Goal: Browse casually: Explore the website without a specific task or goal

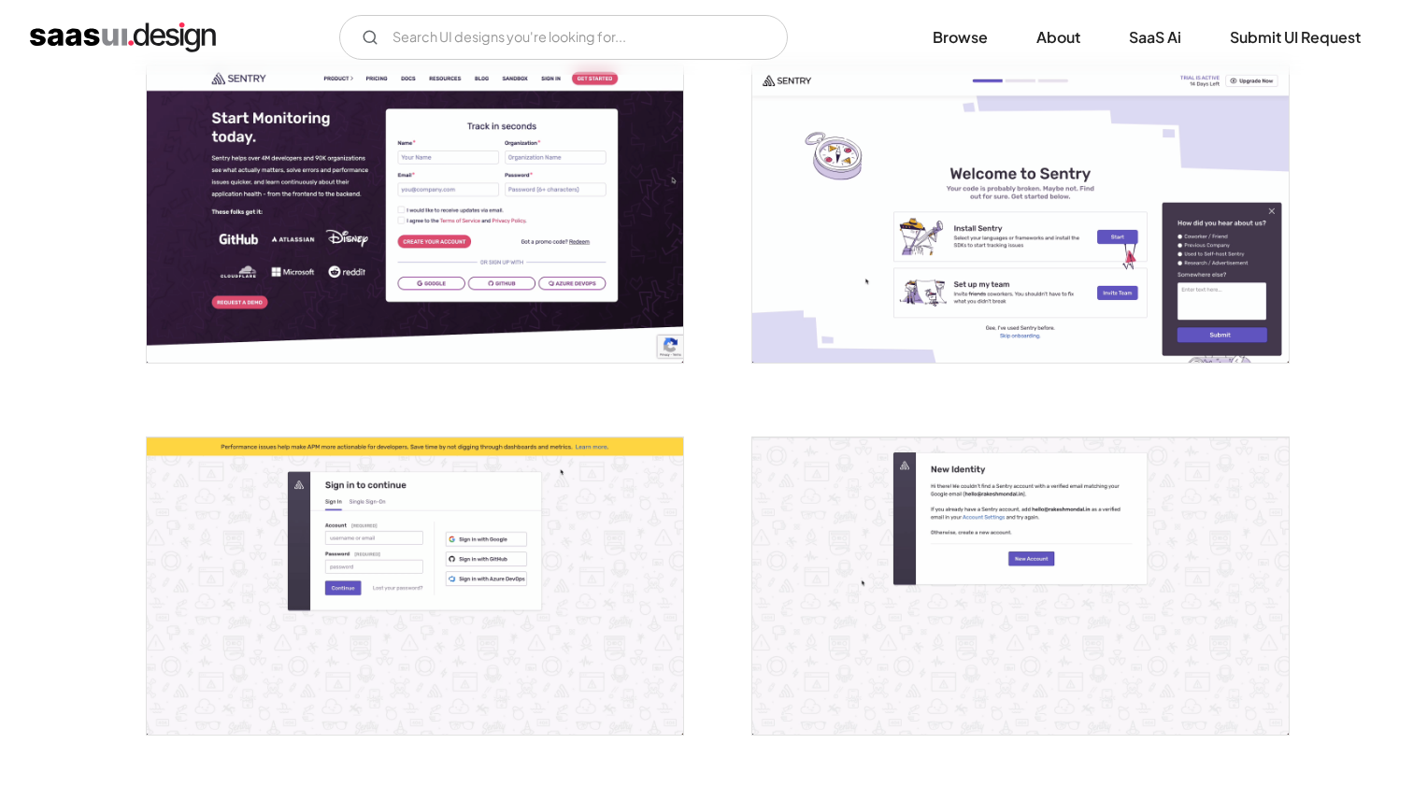
scroll to position [246, 0]
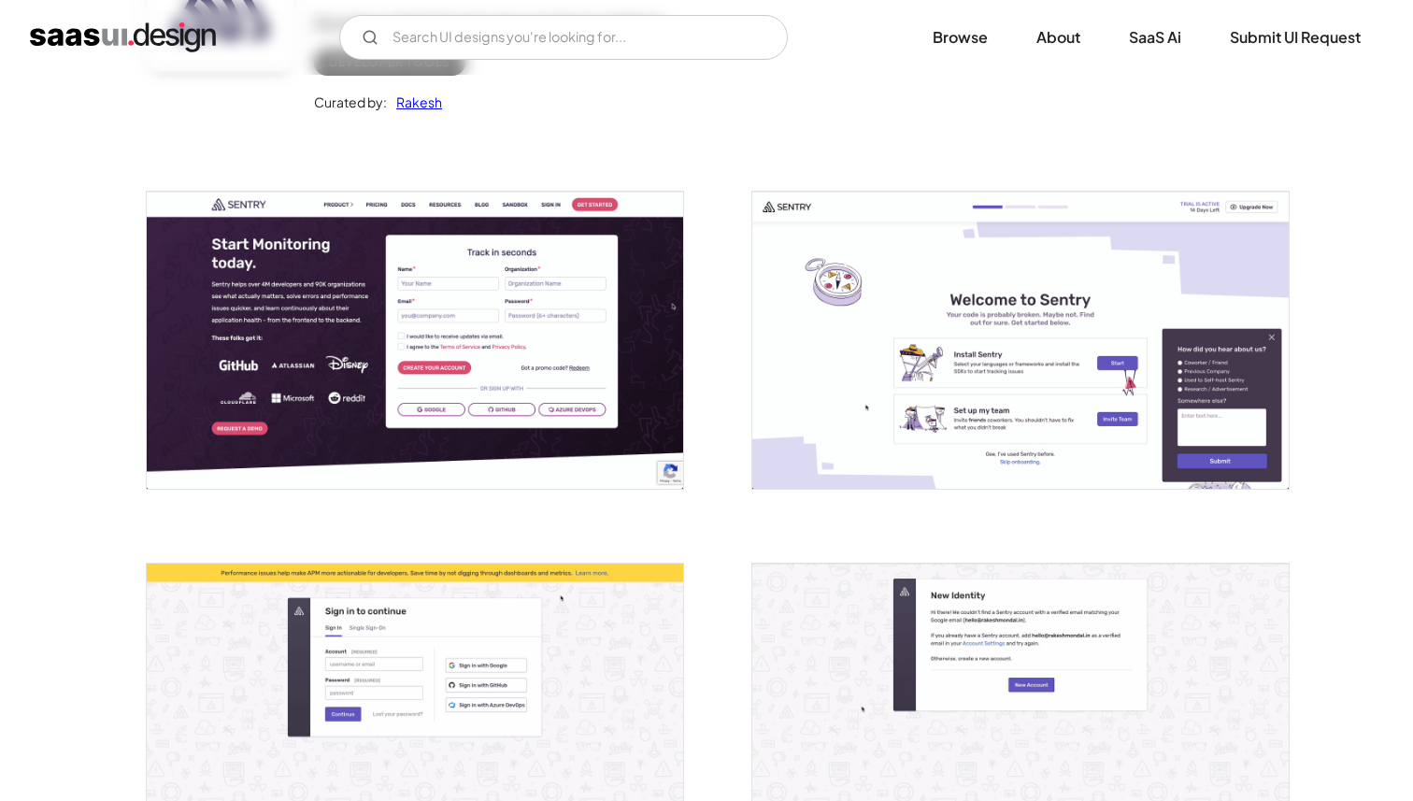
click at [949, 434] on img "open lightbox" at bounding box center [1020, 340] width 536 height 297
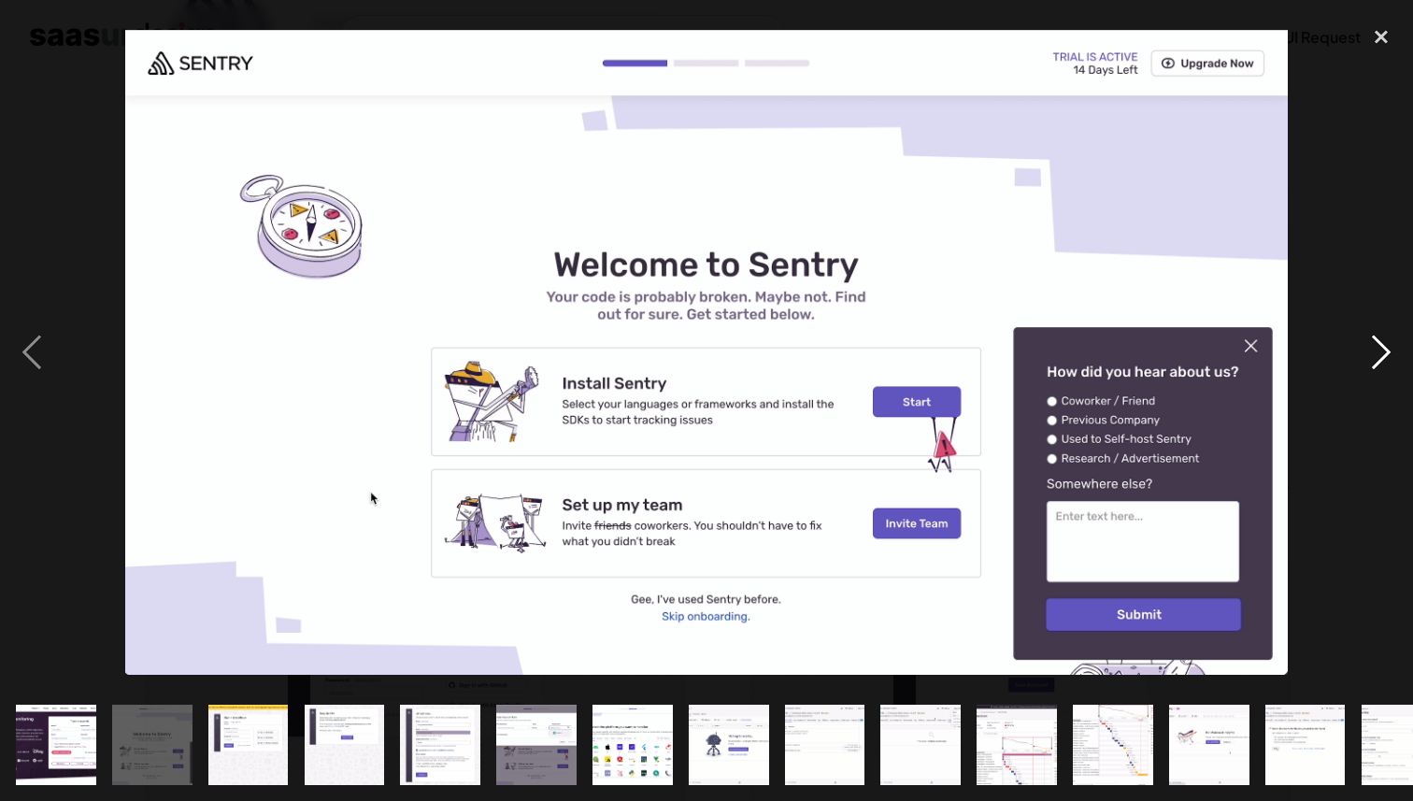
click at [1387, 339] on div "next image" at bounding box center [1381, 352] width 64 height 673
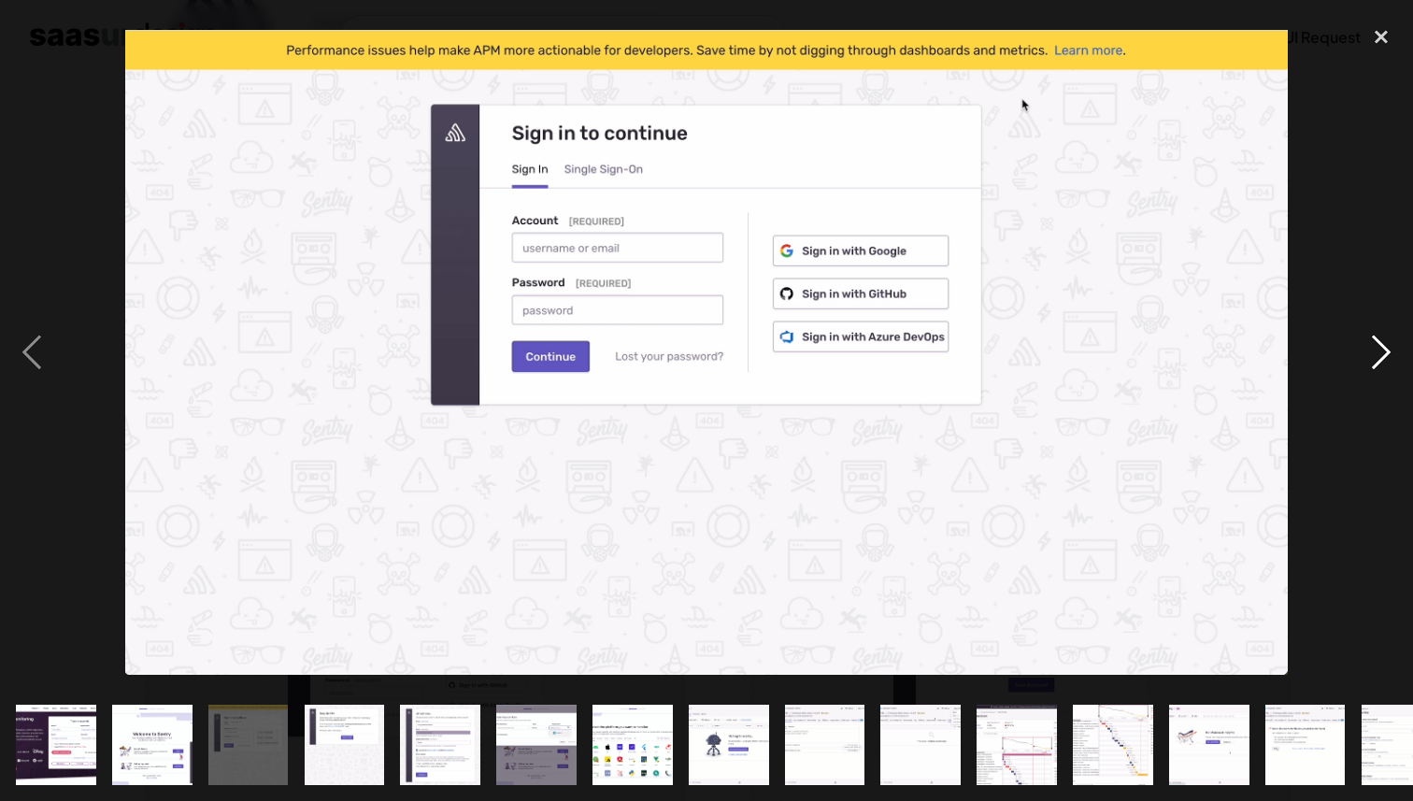
click at [1387, 339] on div "next image" at bounding box center [1381, 352] width 64 height 673
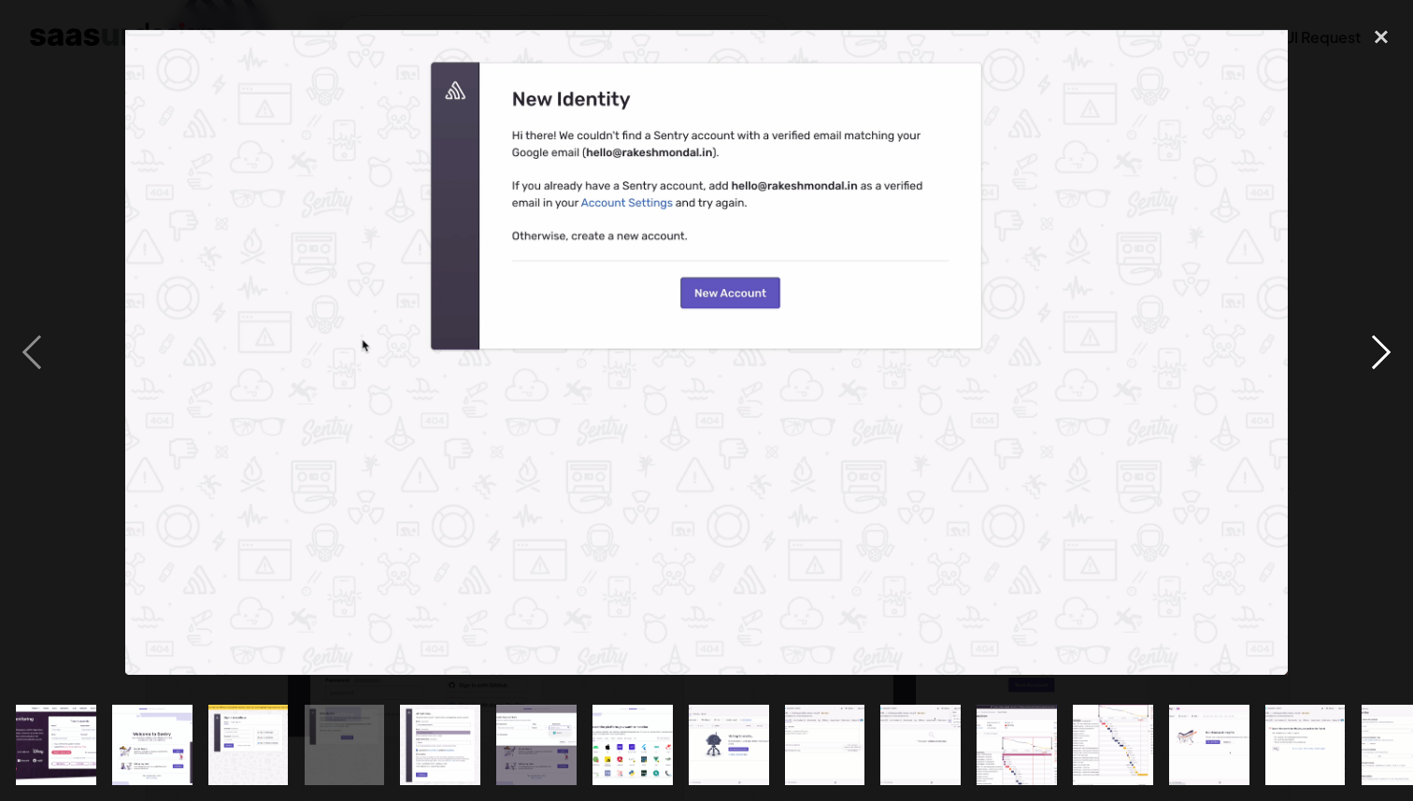
click at [1387, 339] on div "next image" at bounding box center [1381, 352] width 64 height 673
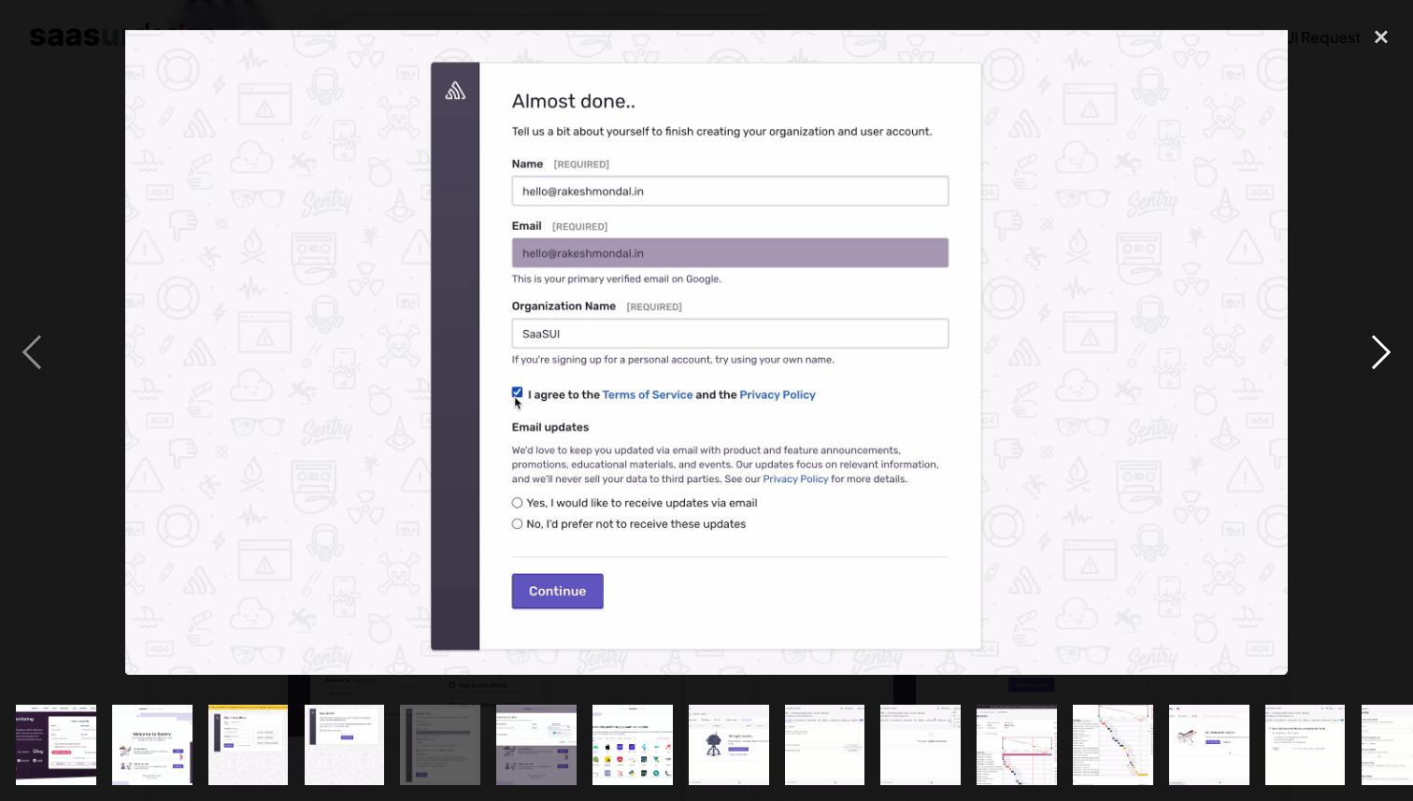
click at [1387, 339] on div "next image" at bounding box center [1381, 352] width 64 height 673
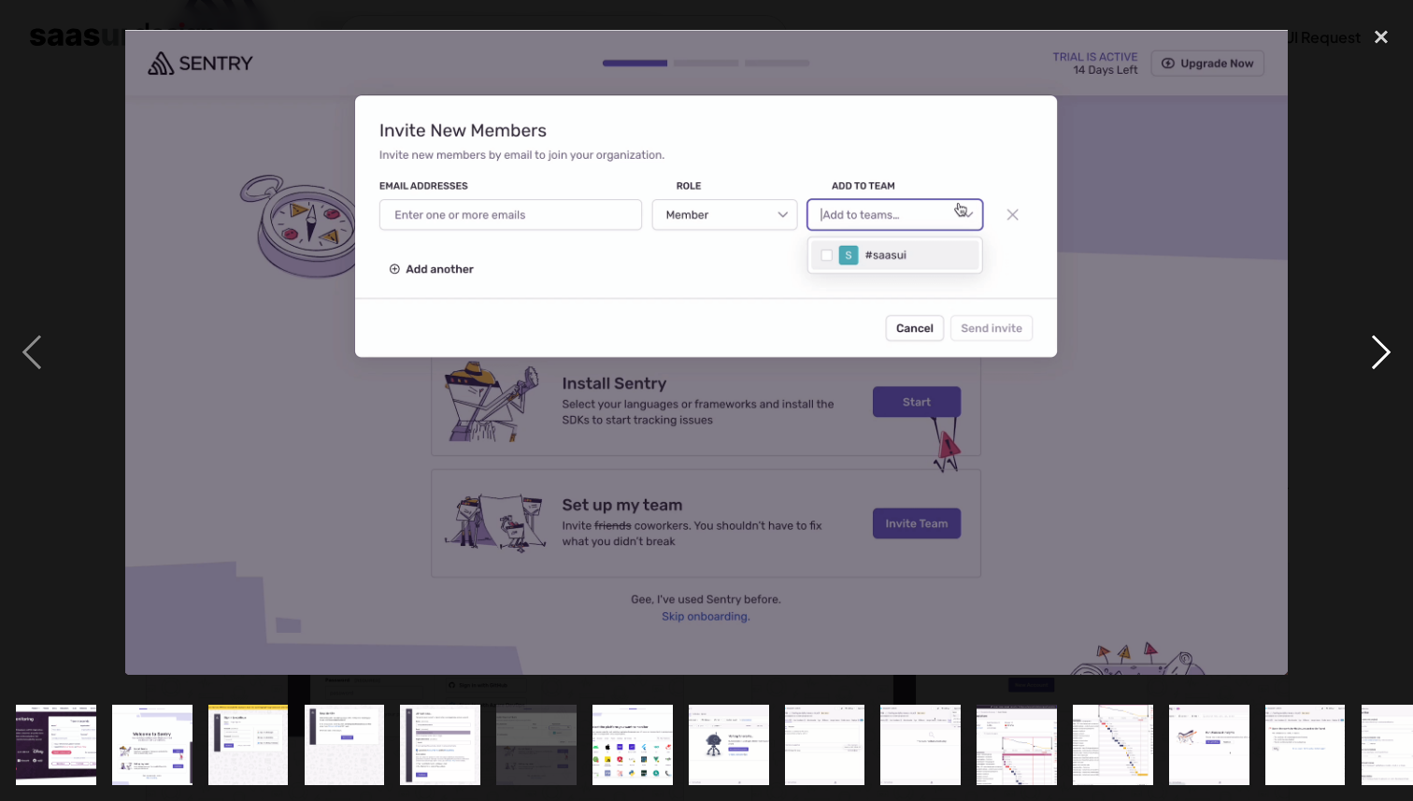
click at [1387, 339] on div "next image" at bounding box center [1381, 352] width 64 height 673
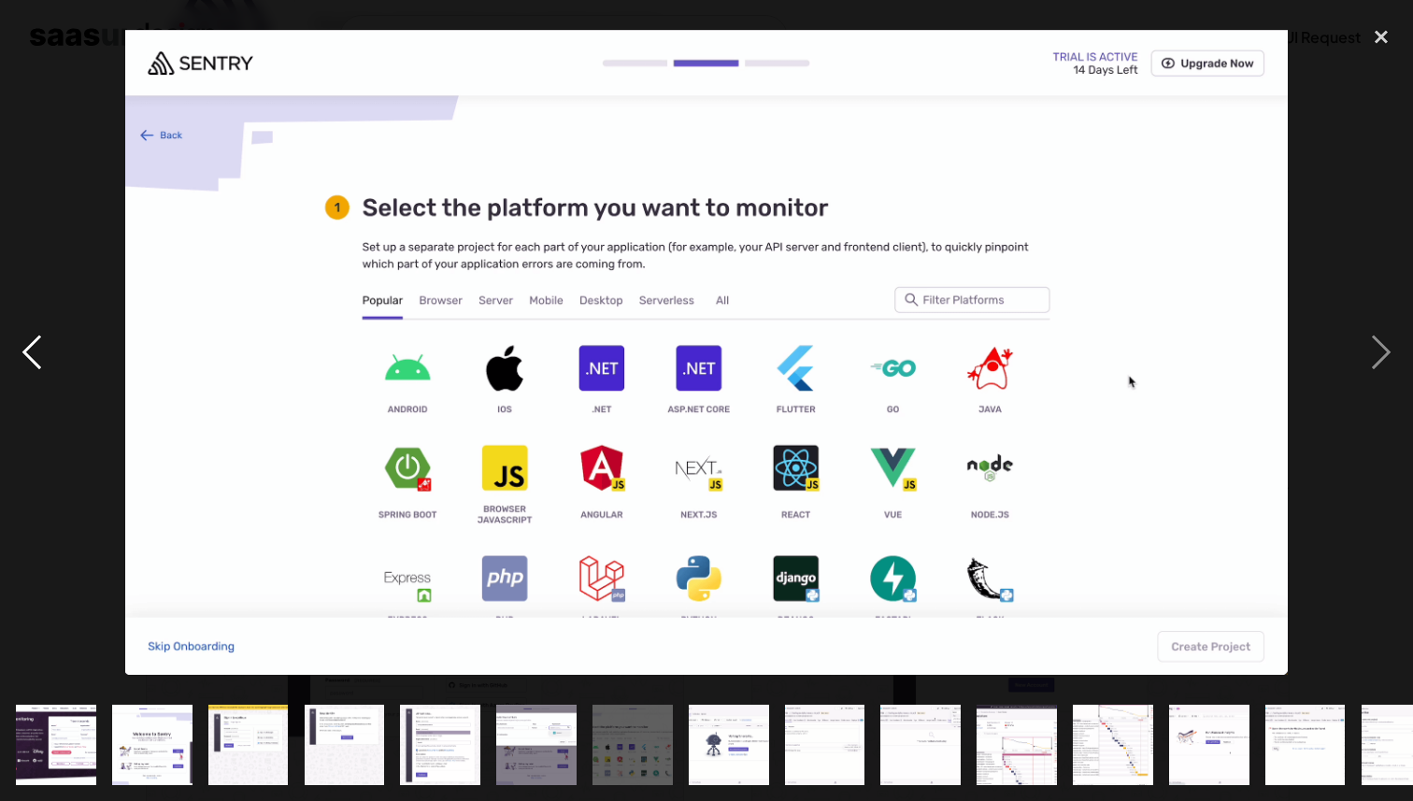
click at [26, 357] on div "previous image" at bounding box center [32, 352] width 64 height 673
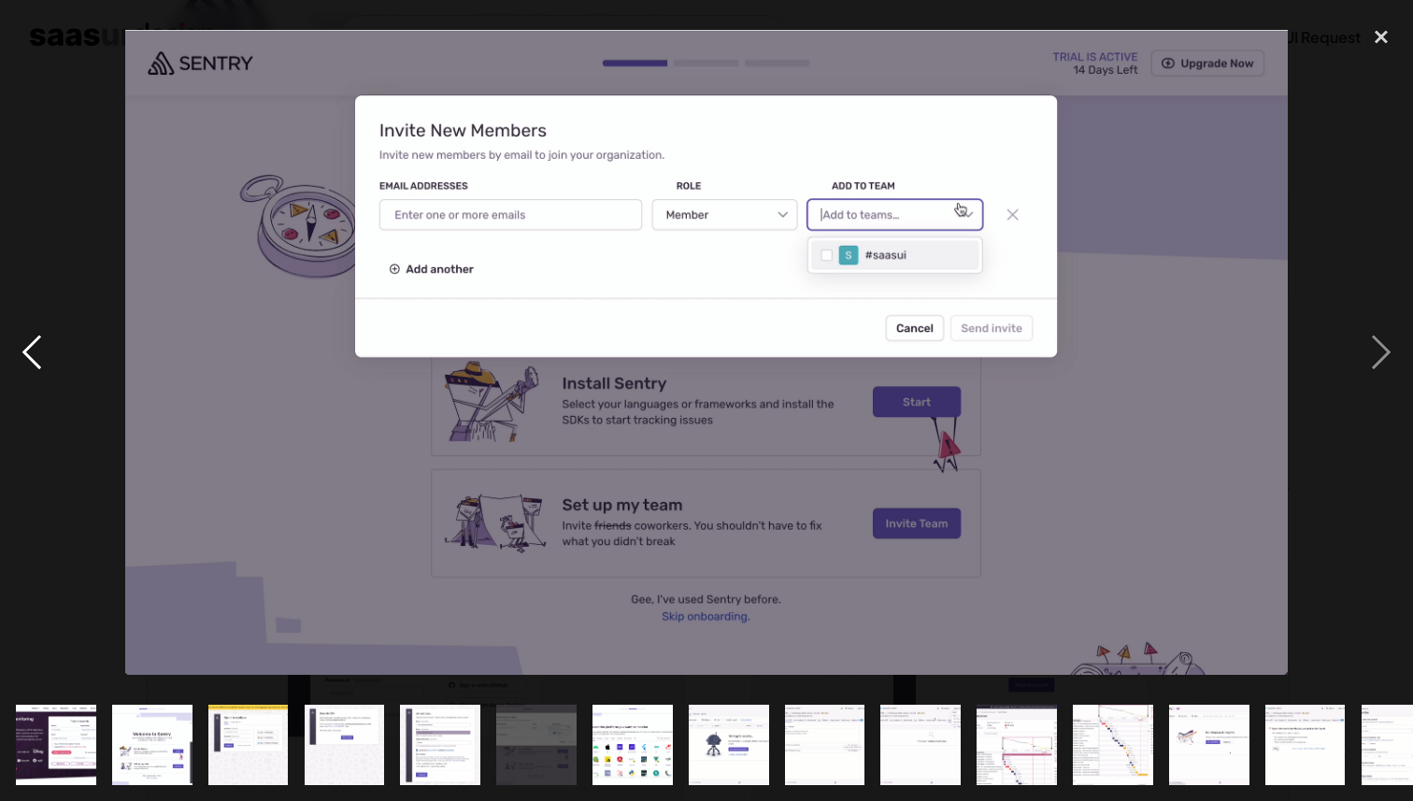
click at [53, 350] on div "previous image" at bounding box center [32, 352] width 64 height 673
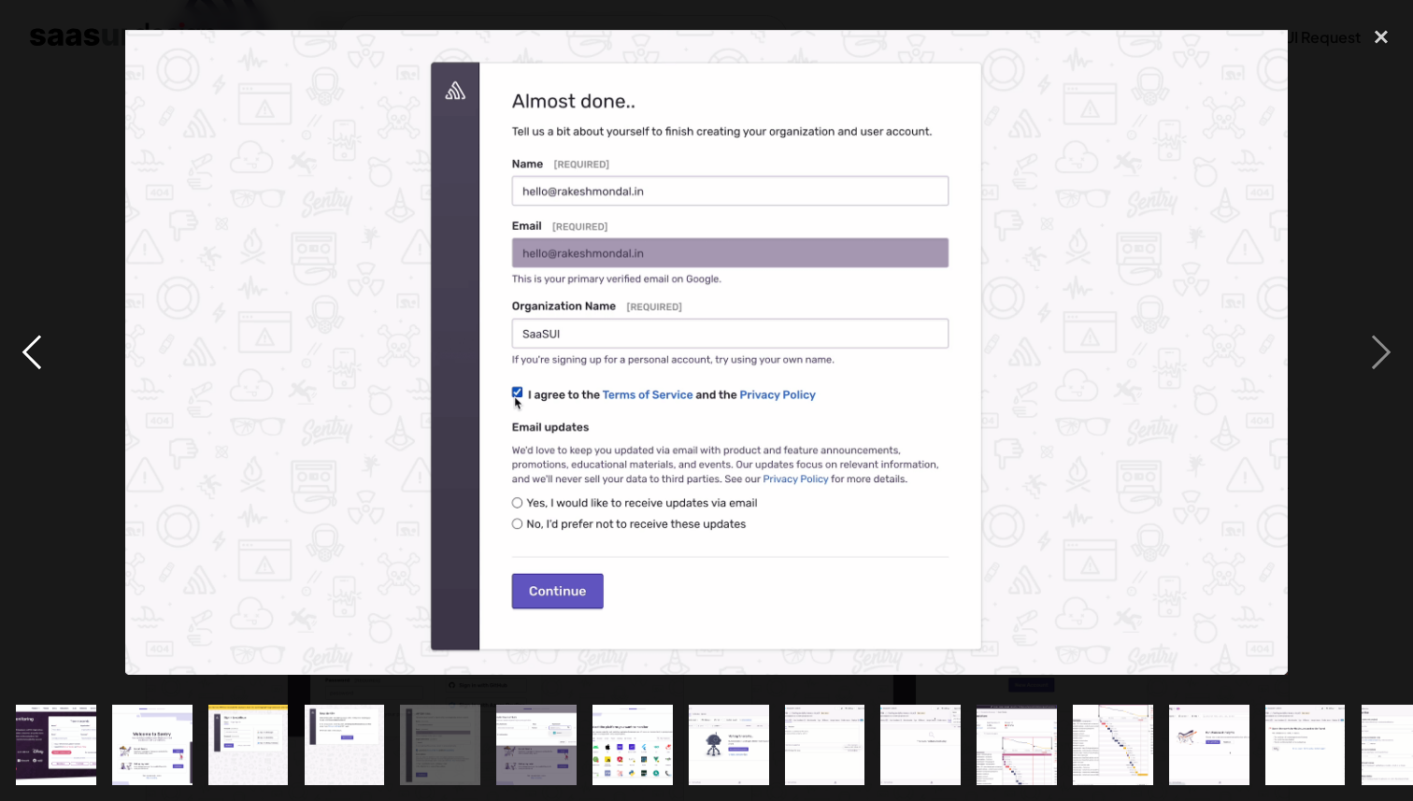
click at [53, 350] on div "previous image" at bounding box center [32, 352] width 64 height 673
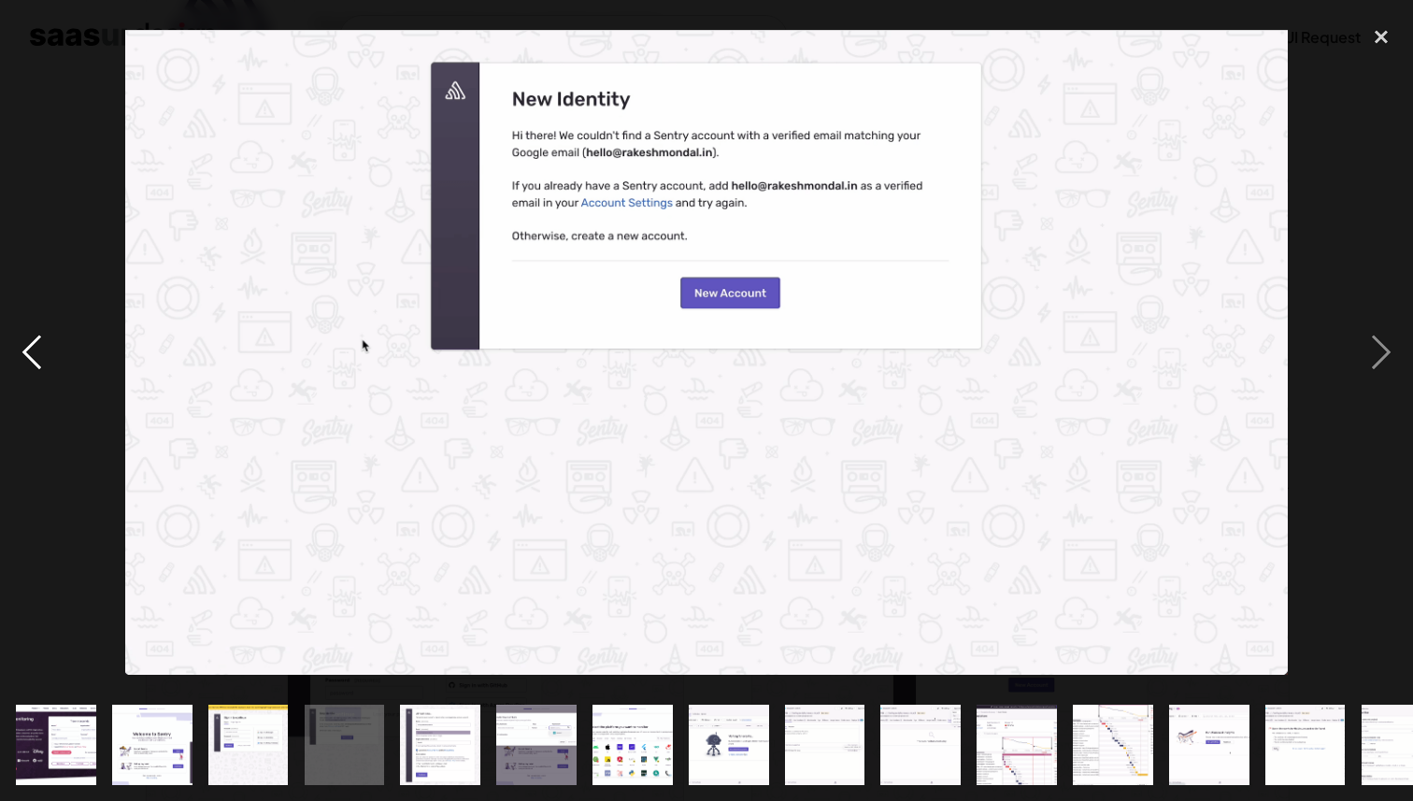
click at [53, 350] on div "previous image" at bounding box center [32, 352] width 64 height 673
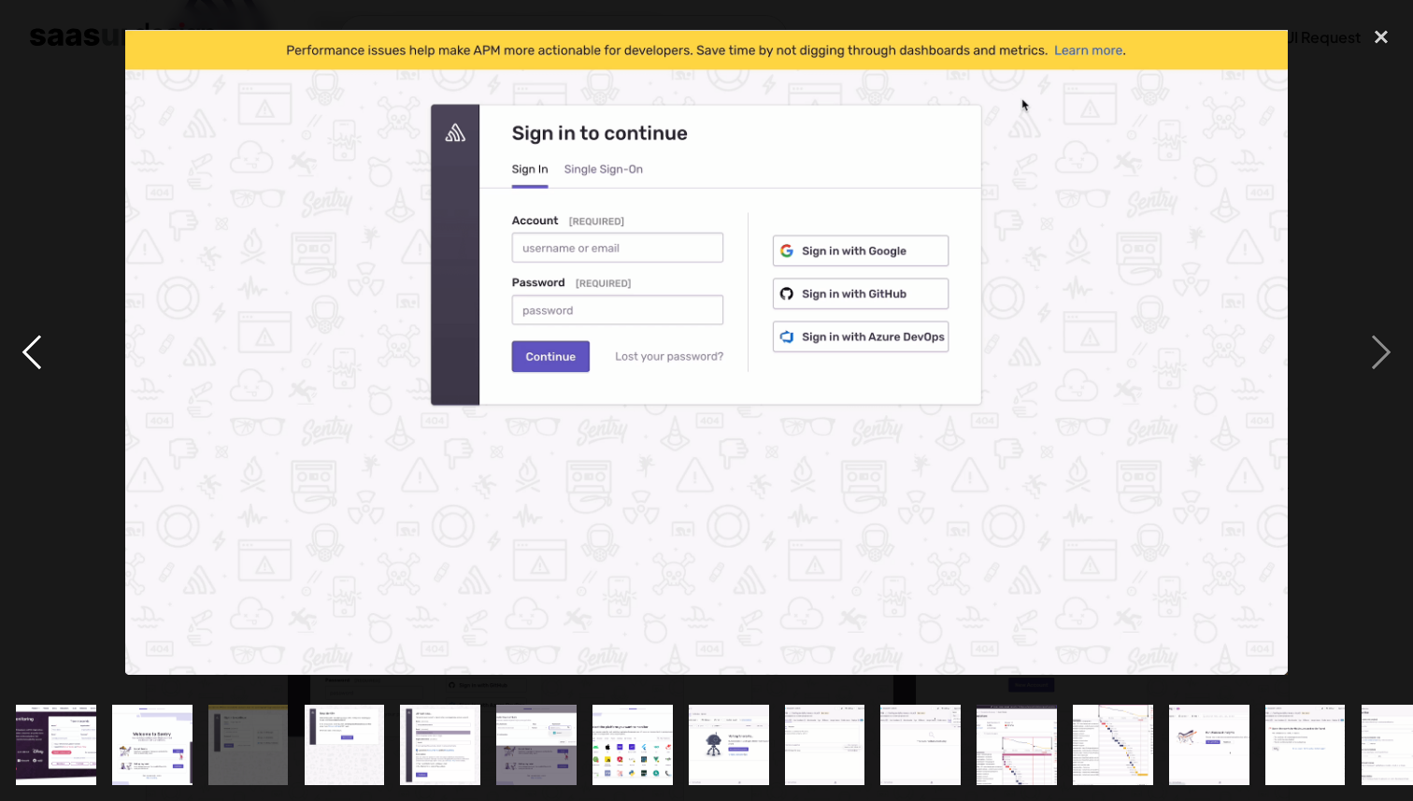
click at [53, 350] on div "previous image" at bounding box center [32, 352] width 64 height 673
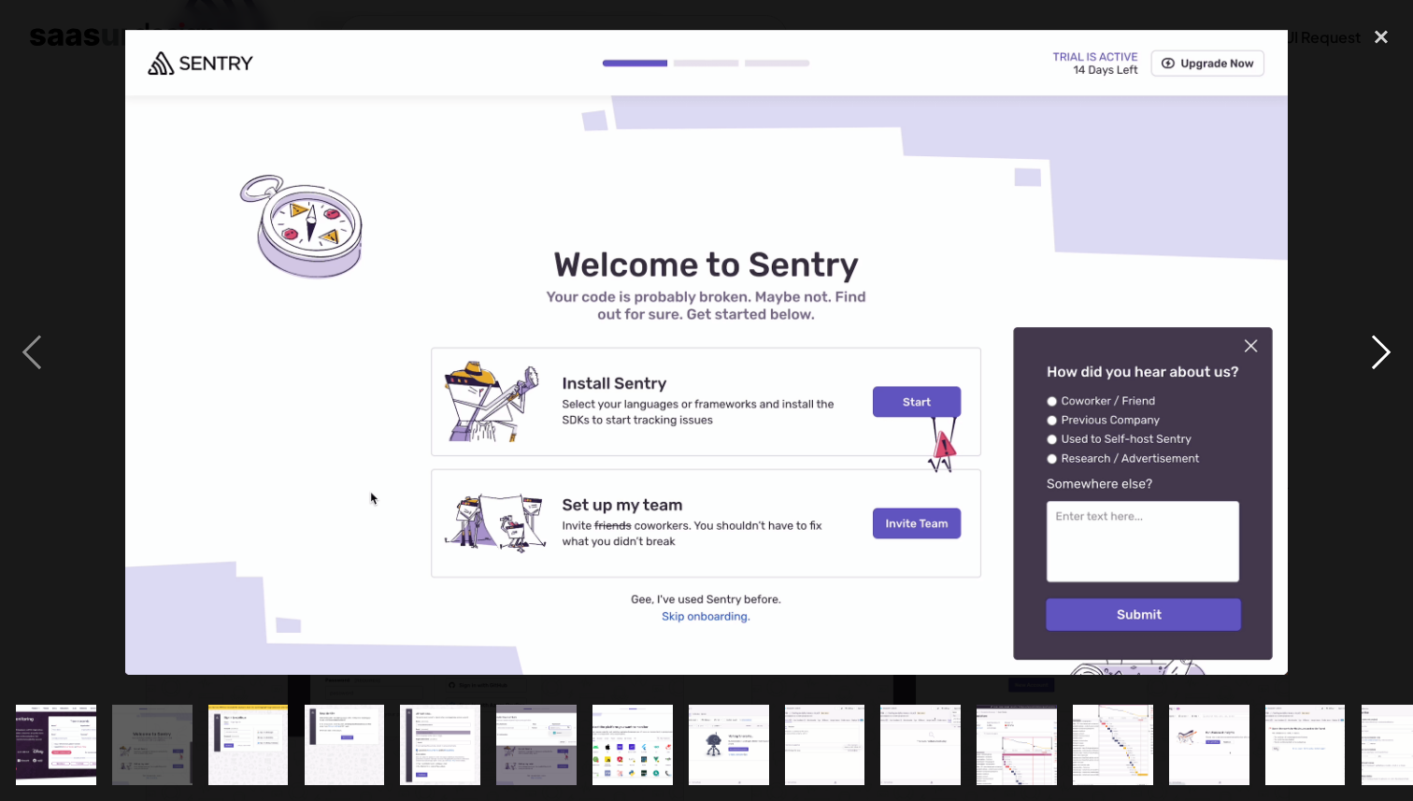
click at [1369, 335] on div "next image" at bounding box center [1381, 352] width 64 height 673
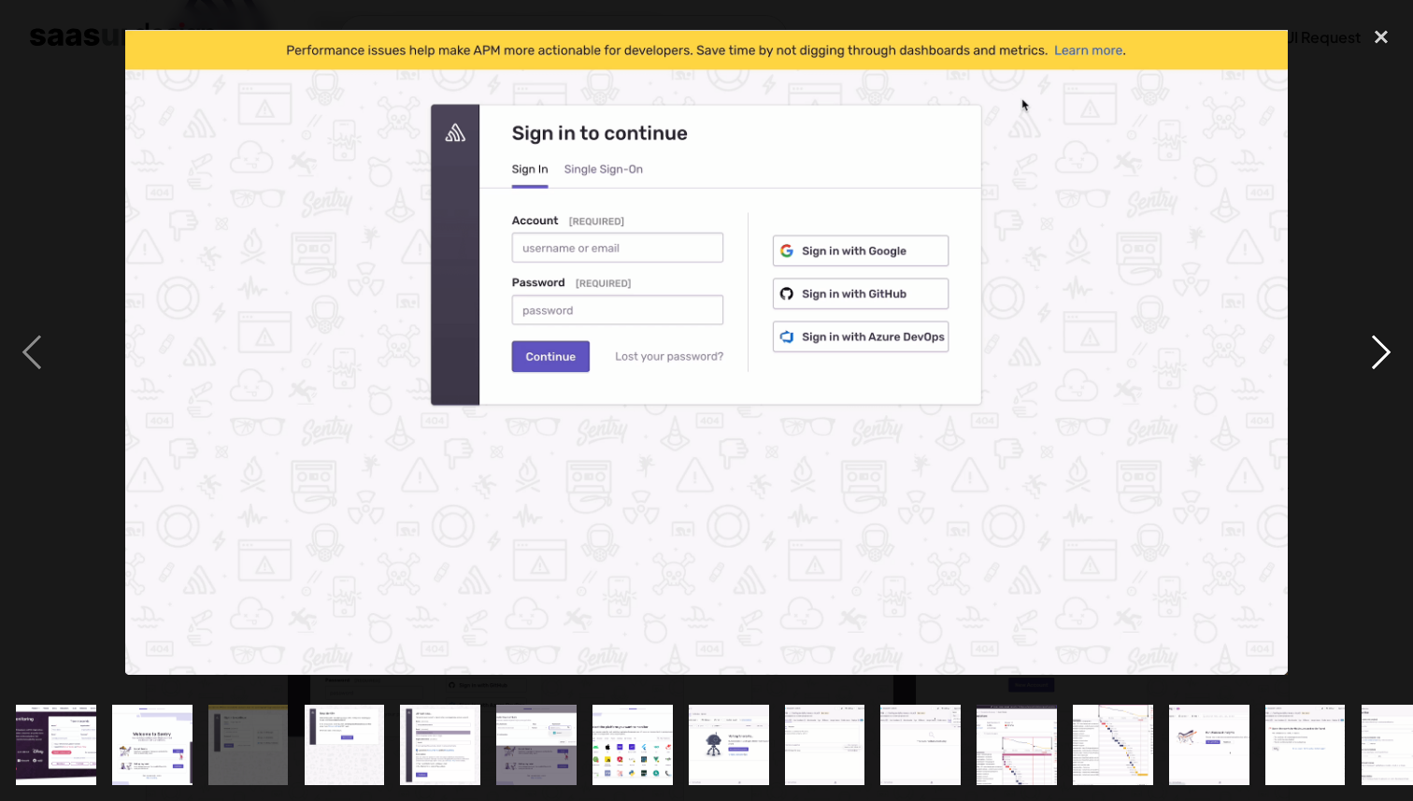
click at [1369, 335] on div "next image" at bounding box center [1381, 352] width 64 height 673
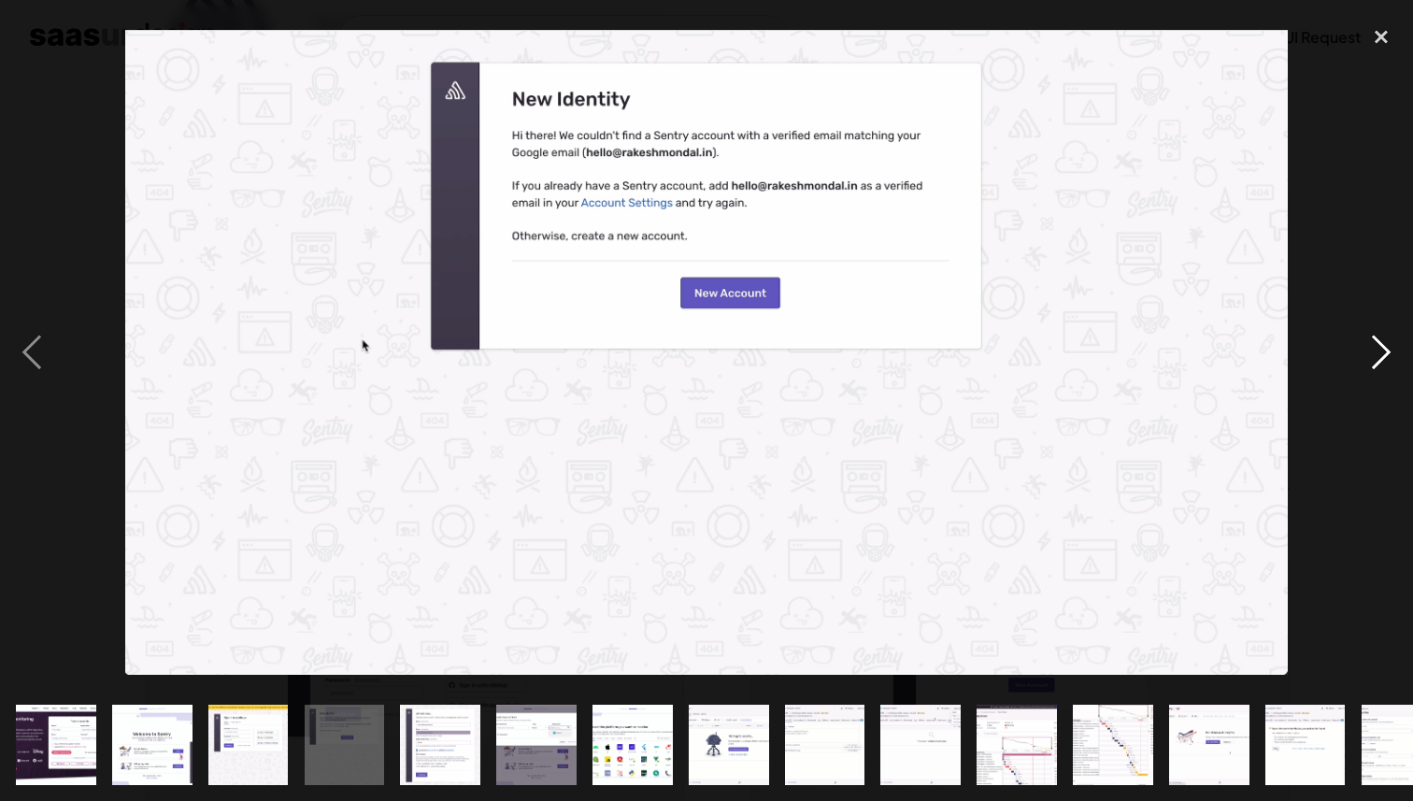
click at [1370, 338] on div "next image" at bounding box center [1381, 352] width 64 height 673
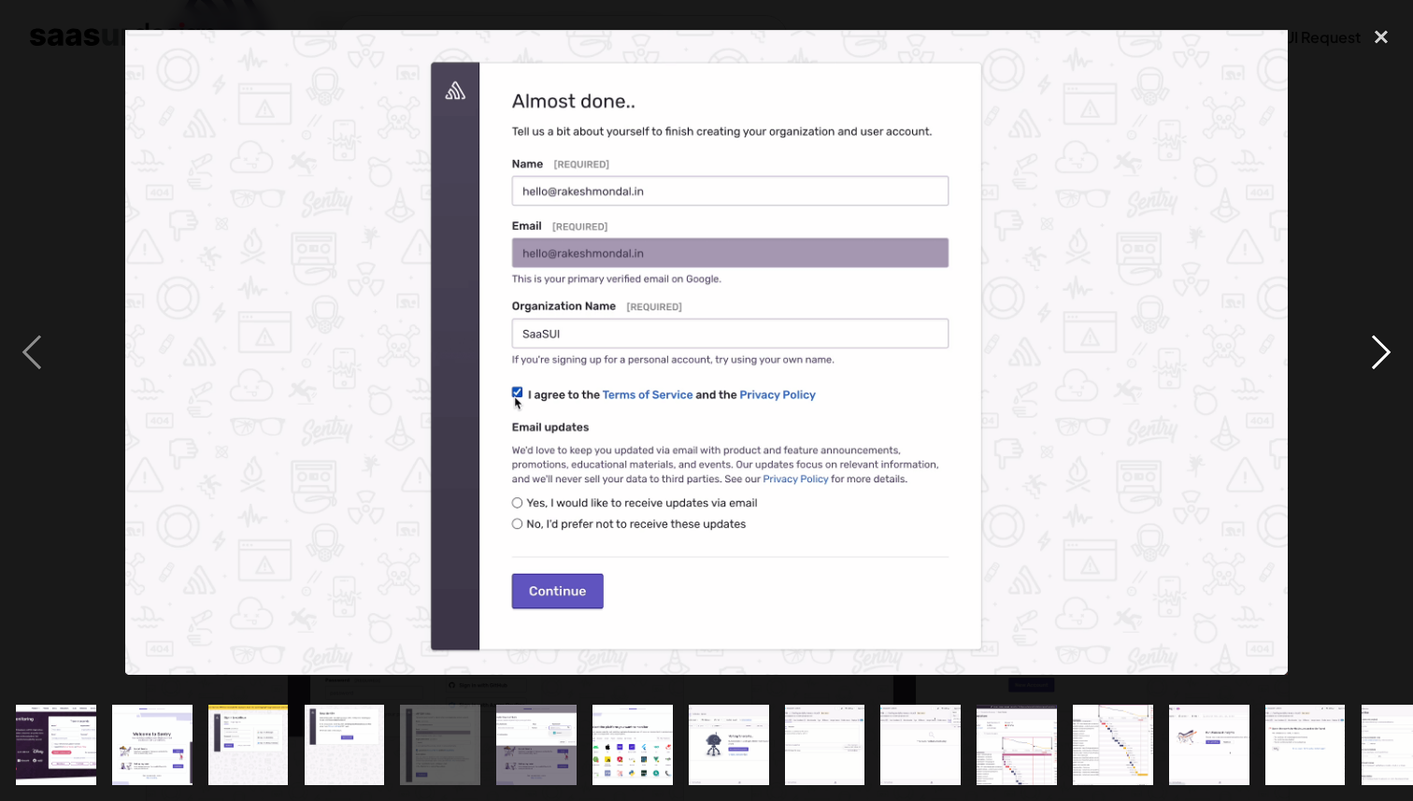
click at [1370, 338] on div "next image" at bounding box center [1381, 352] width 64 height 673
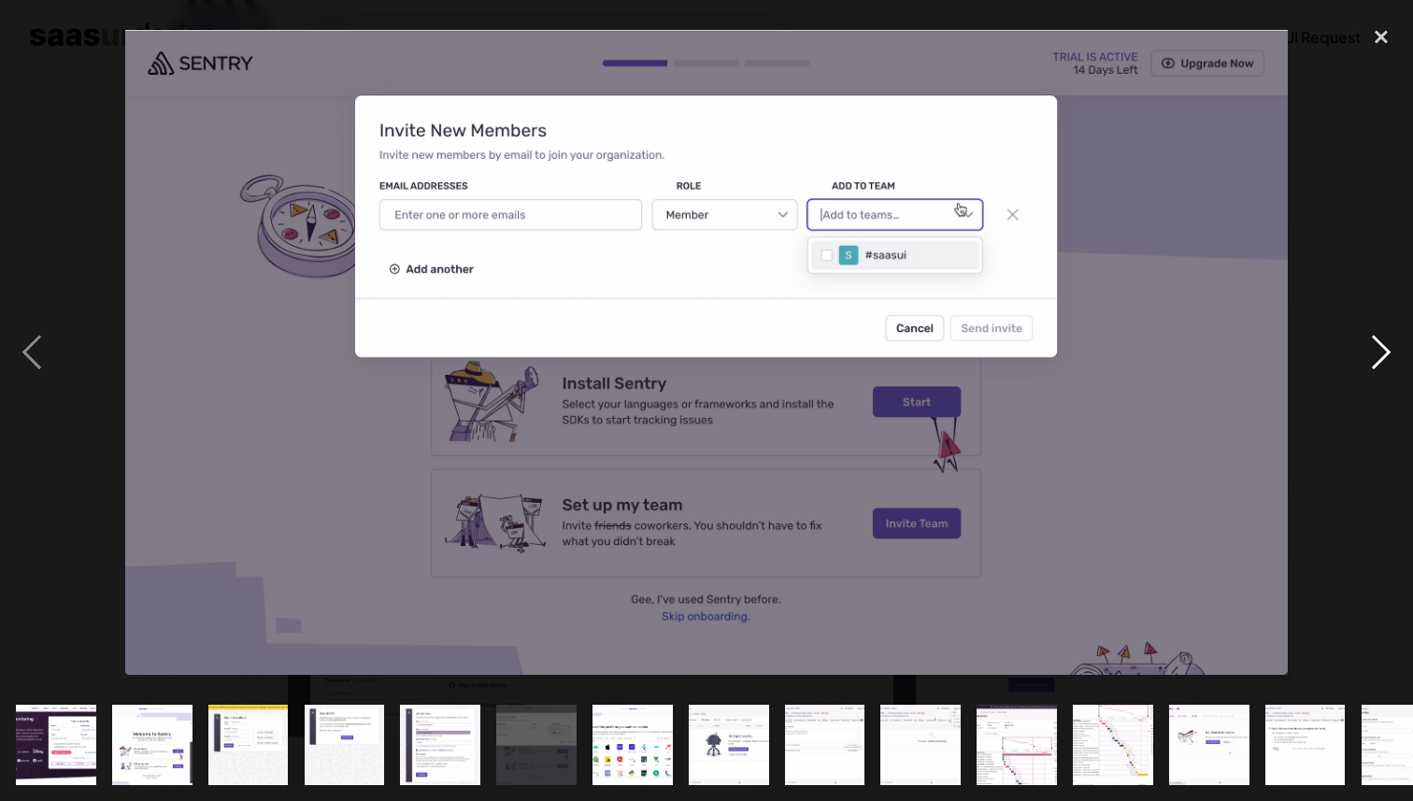
click at [1386, 358] on div "next image" at bounding box center [1381, 352] width 64 height 673
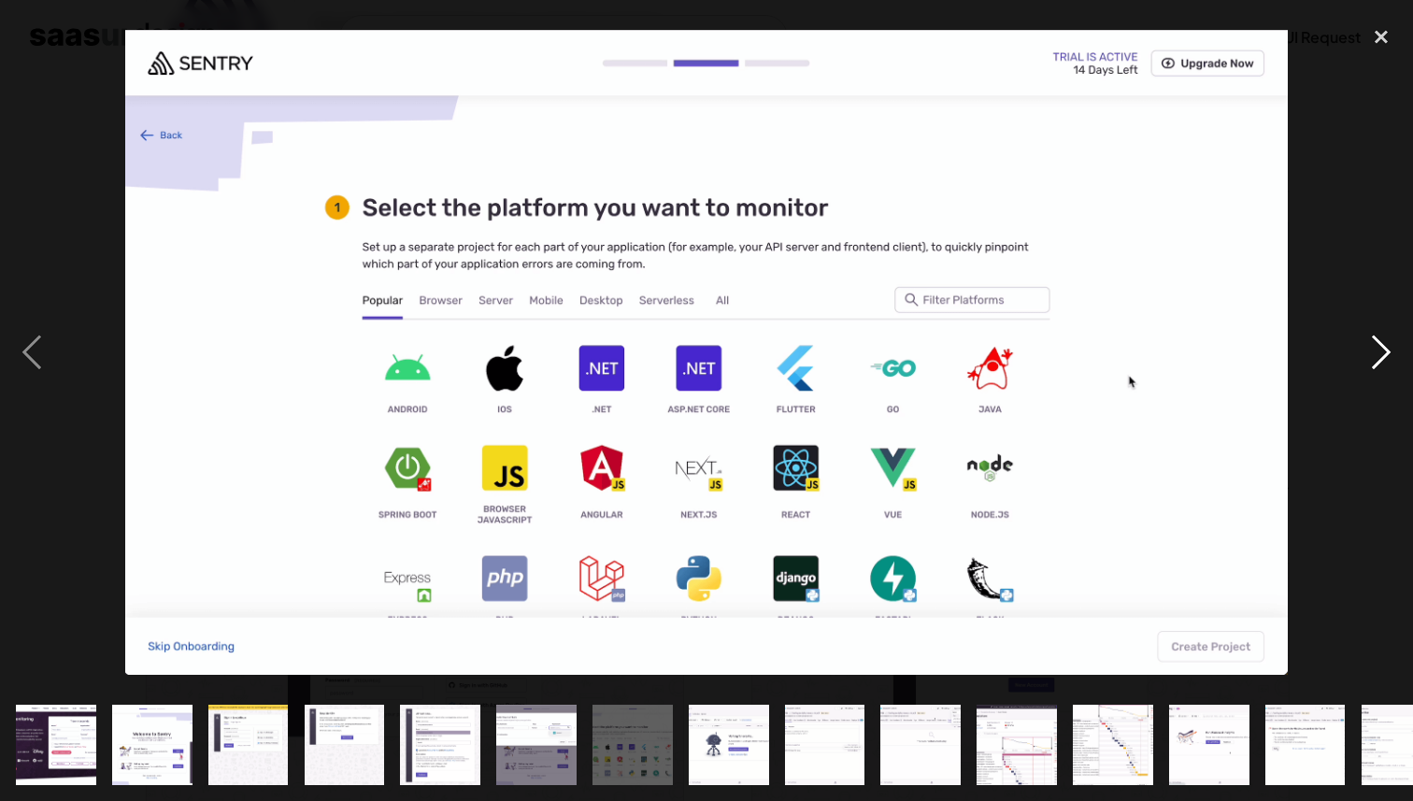
click at [1367, 348] on div "next image" at bounding box center [1381, 352] width 64 height 673
